Goal: Find specific page/section: Find specific page/section

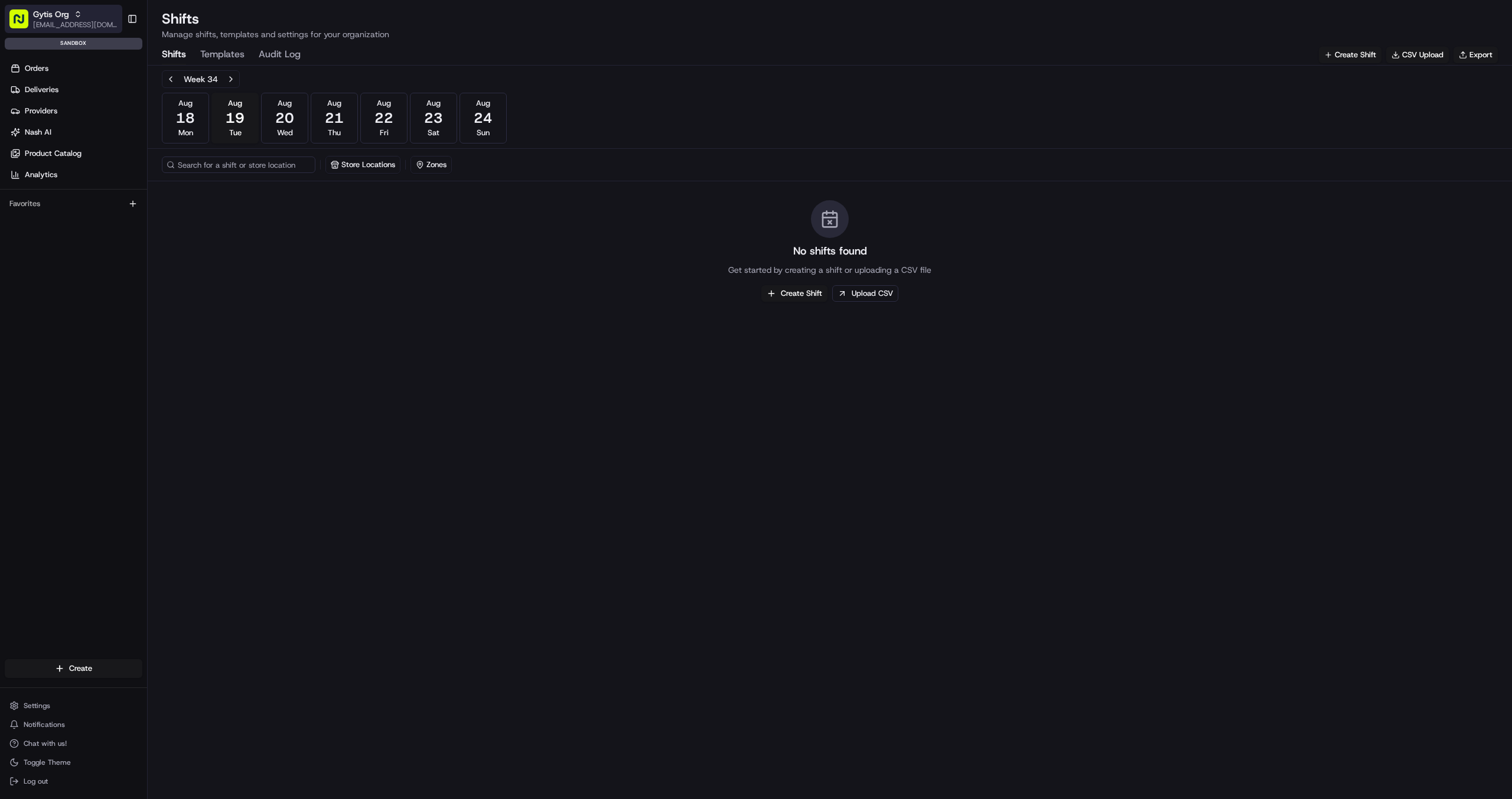
click at [79, 11] on icon "button" at bounding box center [78, 14] width 8 height 8
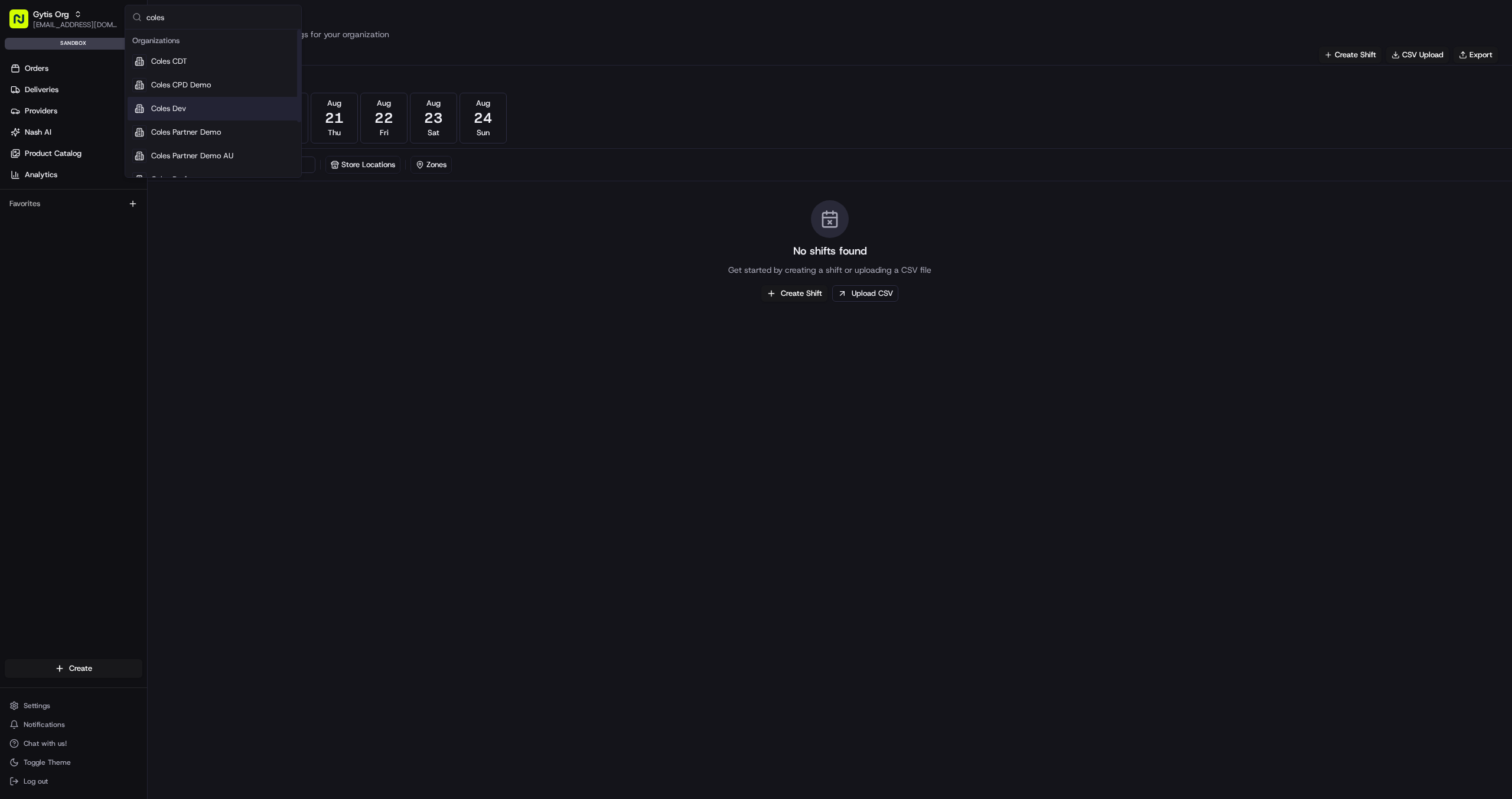
type input "coles"
click at [169, 112] on span "Coles Dev" at bounding box center [169, 109] width 35 height 11
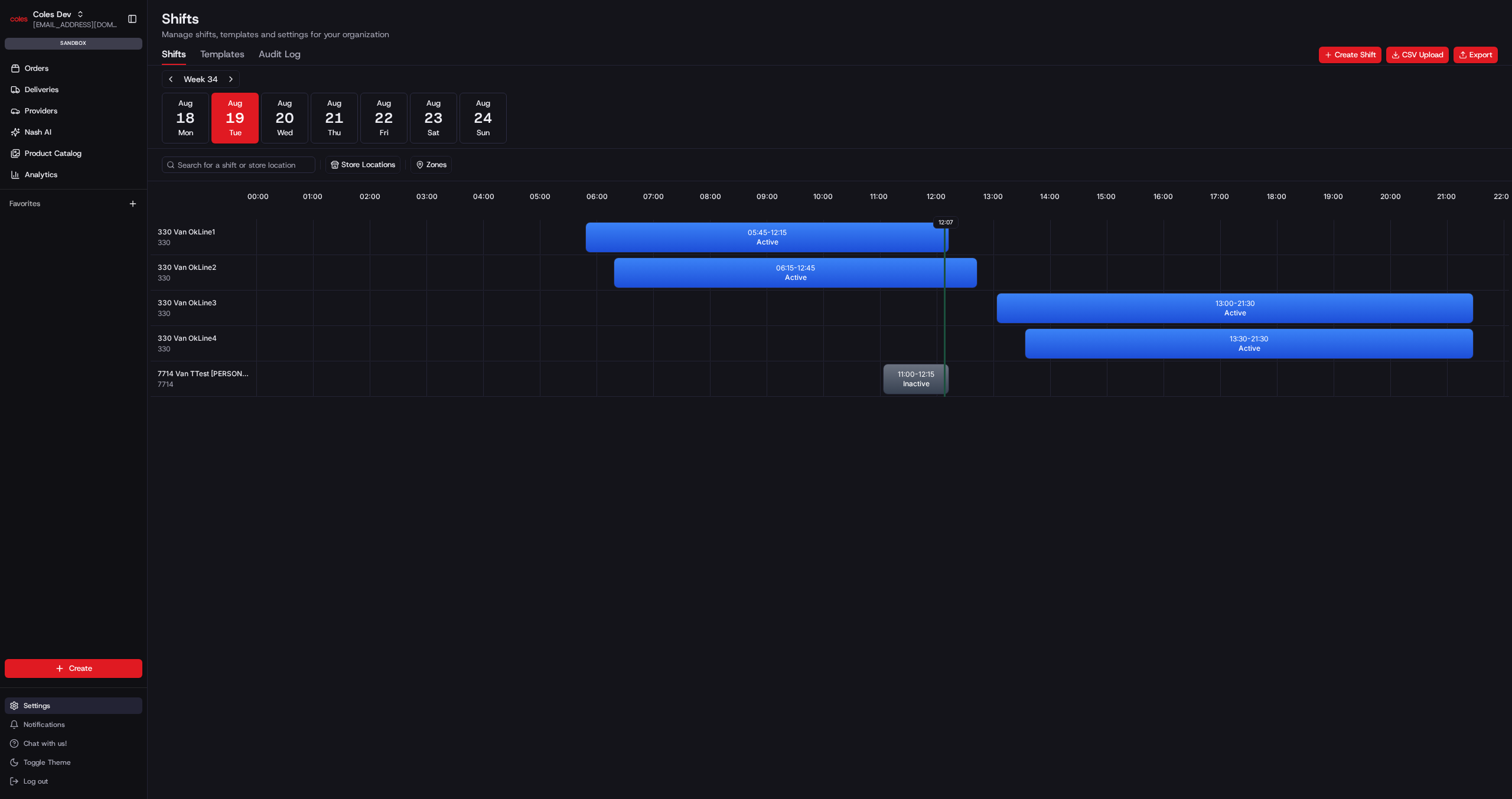
click at [58, 698] on button "Settings" at bounding box center [74, 706] width 138 height 17
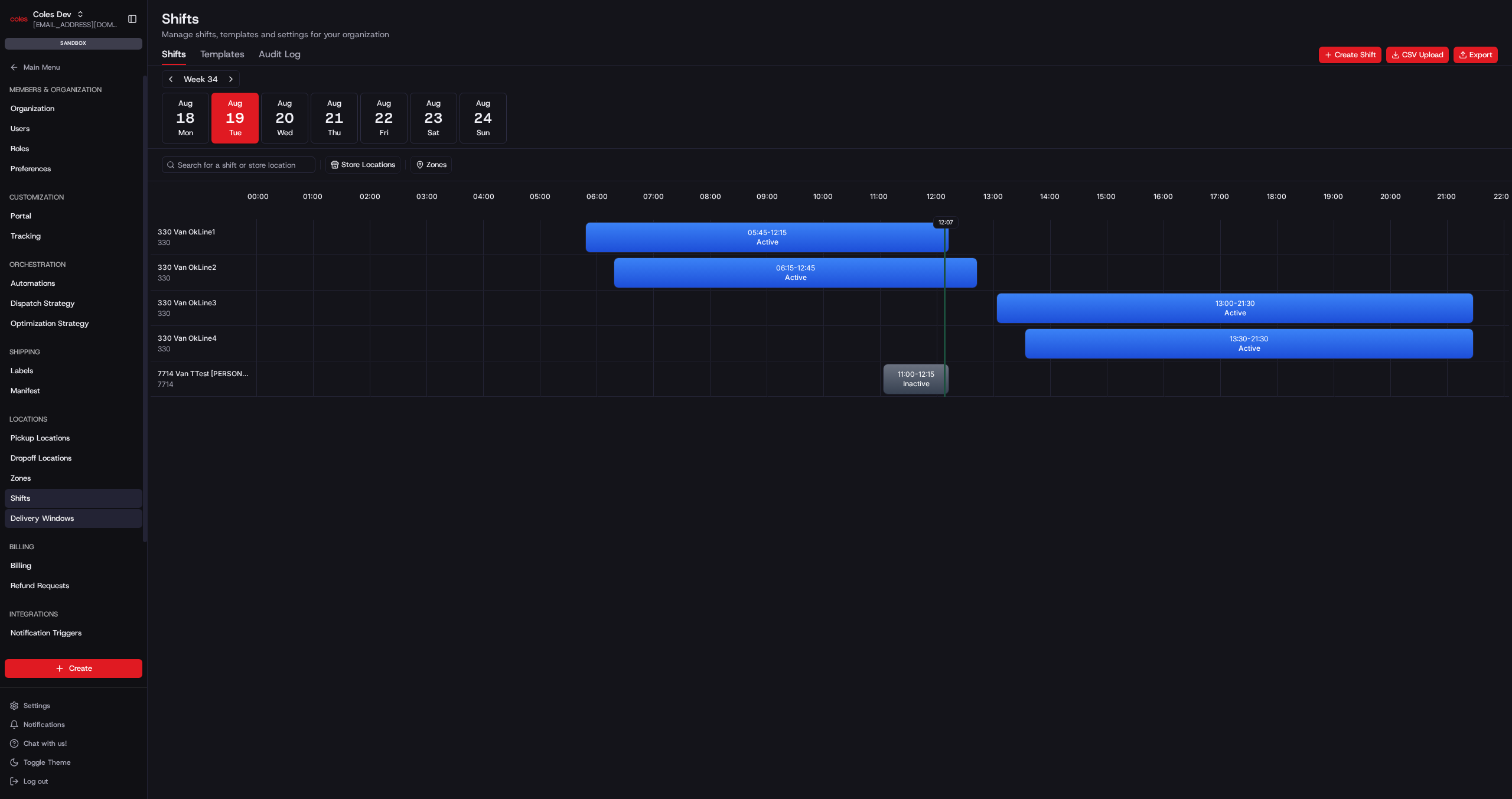
click at [41, 514] on span "Delivery Windows" at bounding box center [42, 519] width 63 height 11
